Goal: Information Seeking & Learning: Obtain resource

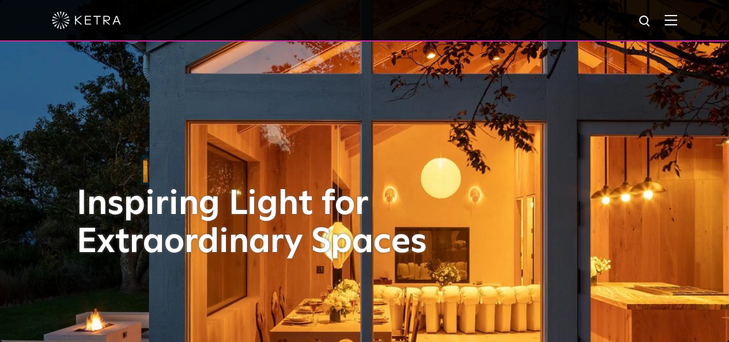
click at [676, 22] on img at bounding box center [670, 19] width 13 height 11
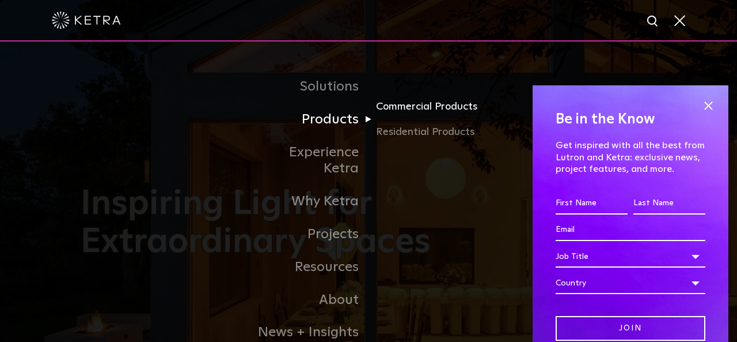
click at [395, 112] on link "Commercial Products" at bounding box center [431, 110] width 111 height 25
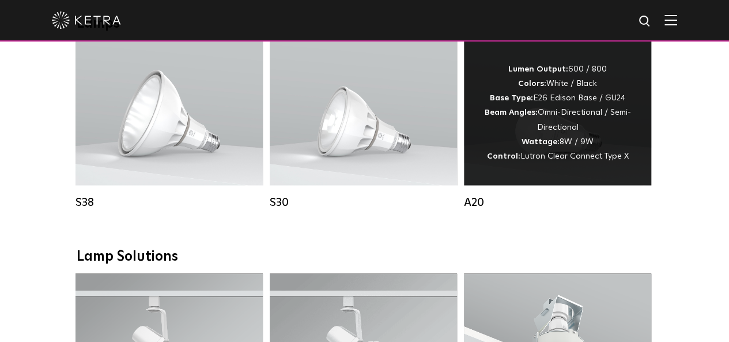
scroll to position [864, 0]
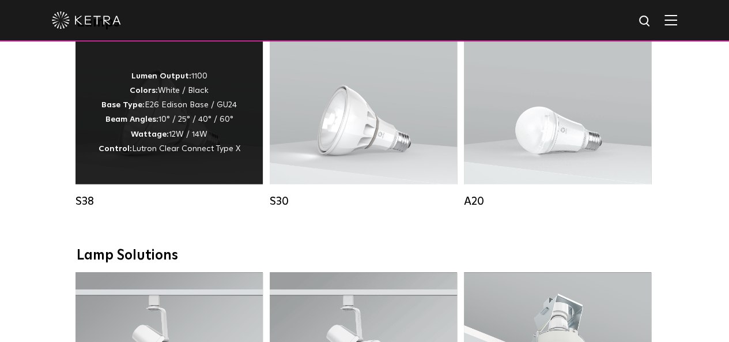
click at [221, 149] on p "Lumen Output: 1100 Colors: White / Black Base Type: E26 Edison Base / GU24 Beam…" at bounding box center [169, 112] width 142 height 87
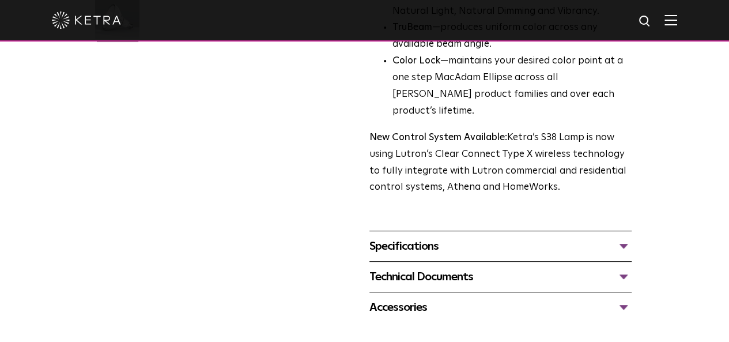
scroll to position [461, 0]
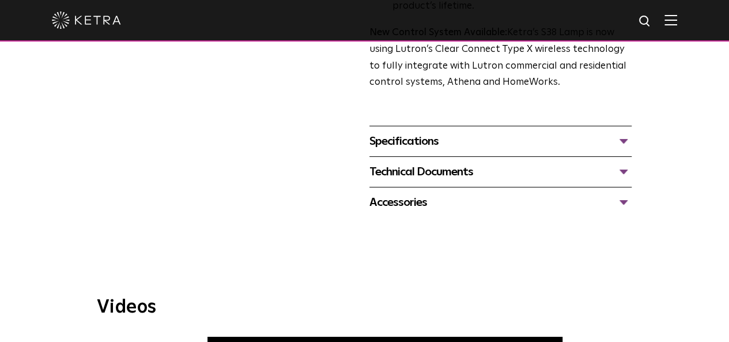
click at [401, 132] on div "Specifications" at bounding box center [500, 141] width 262 height 18
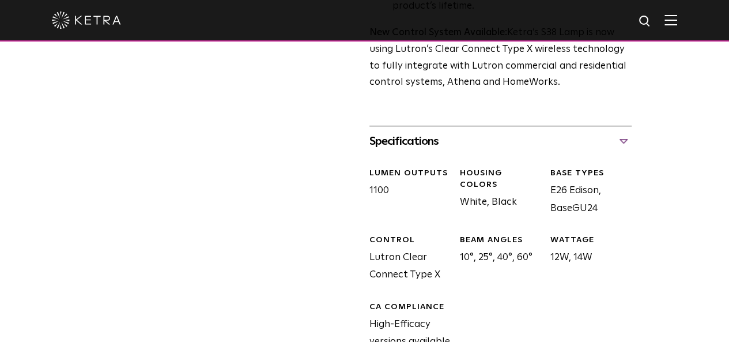
click at [401, 132] on div "Specifications" at bounding box center [500, 141] width 262 height 18
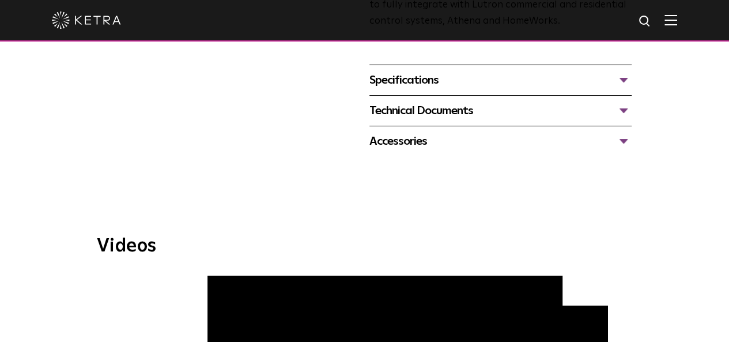
scroll to position [518, 0]
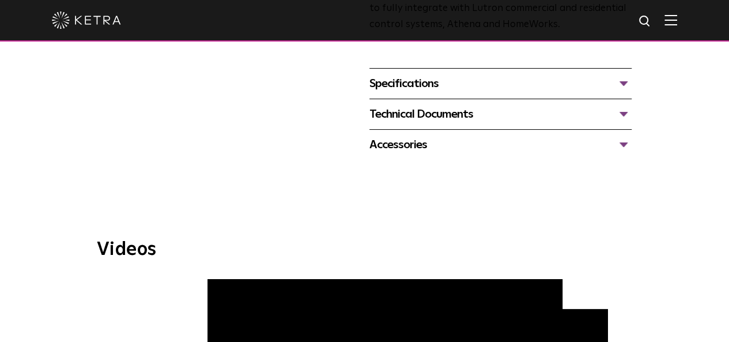
click at [425, 105] on div "Technical Documents" at bounding box center [500, 114] width 262 height 18
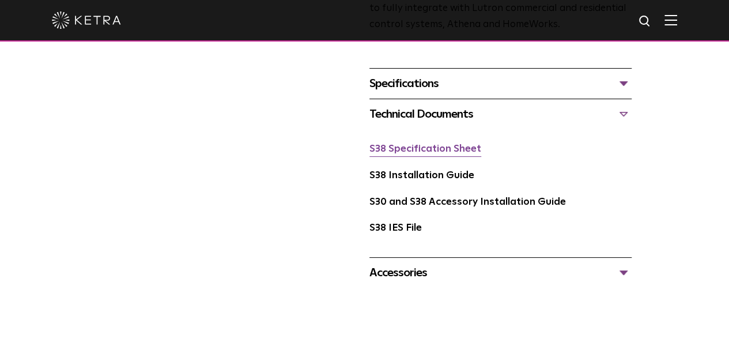
click at [416, 144] on link "S38 Specification Sheet" at bounding box center [425, 149] width 112 height 10
